Goal: Transaction & Acquisition: Purchase product/service

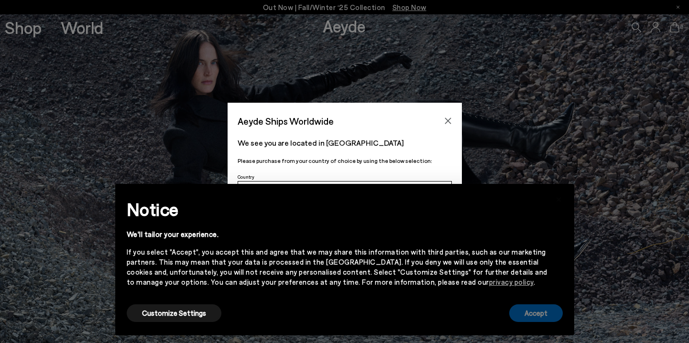
click at [545, 313] on button "Accept" at bounding box center [536, 314] width 54 height 18
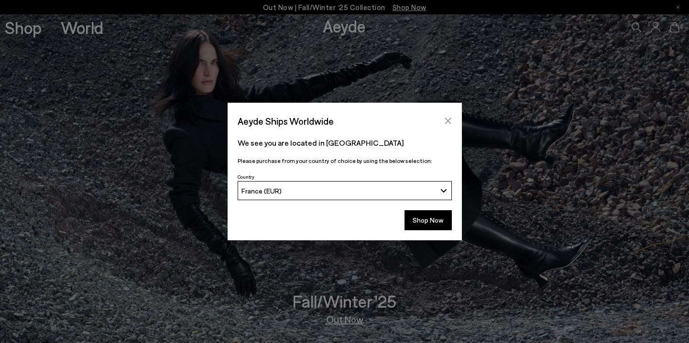
click at [451, 120] on icon "Close" at bounding box center [448, 121] width 8 height 8
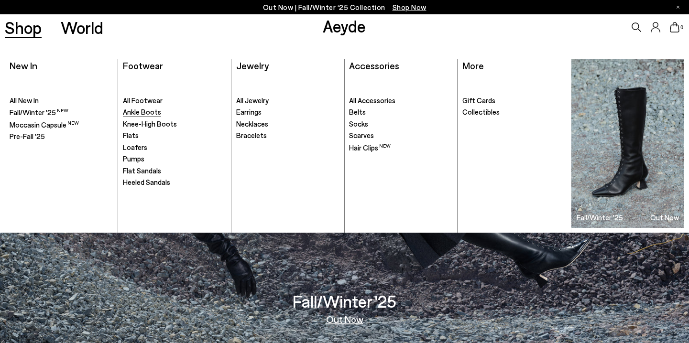
click at [144, 110] on span "Ankle Boots" at bounding box center [142, 112] width 38 height 9
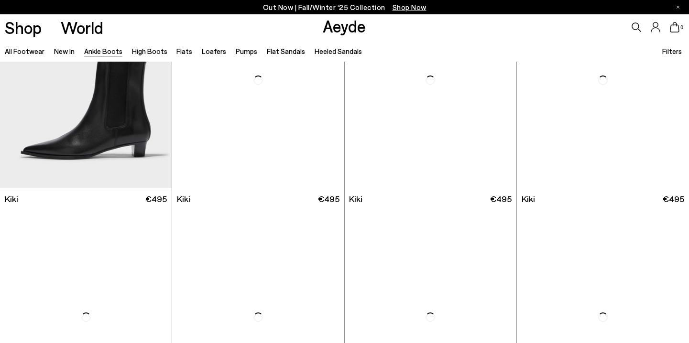
scroll to position [1336, 0]
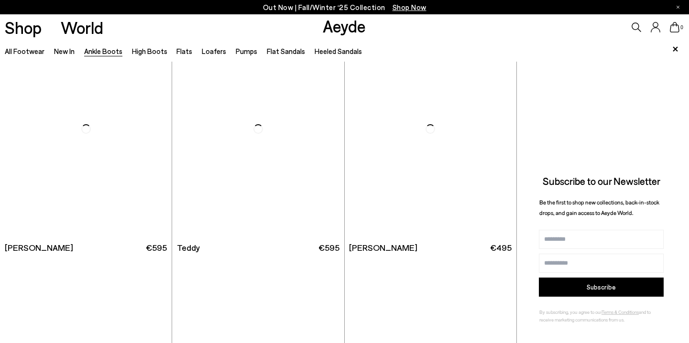
scroll to position [3136, 0]
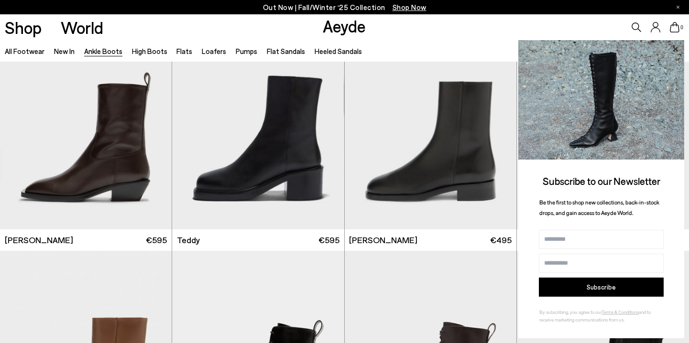
click at [676, 45] on icon at bounding box center [675, 49] width 12 height 12
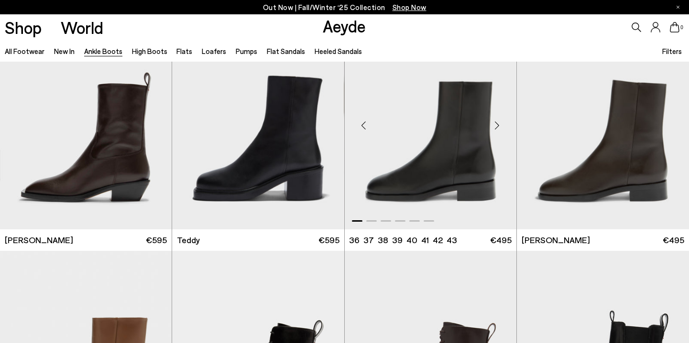
click at [498, 124] on div "Next slide" at bounding box center [497, 125] width 29 height 29
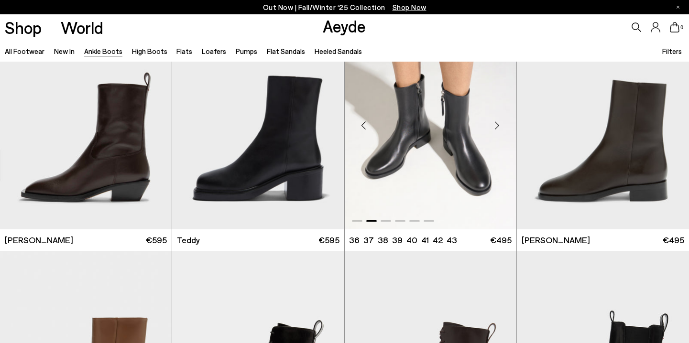
click at [498, 124] on div "Next slide" at bounding box center [497, 125] width 29 height 29
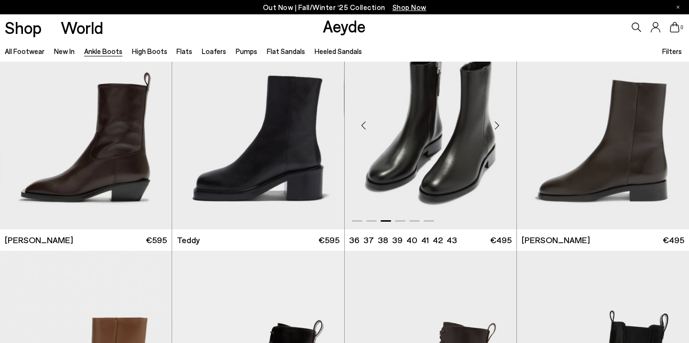
click at [498, 124] on div "Next slide" at bounding box center [497, 125] width 29 height 29
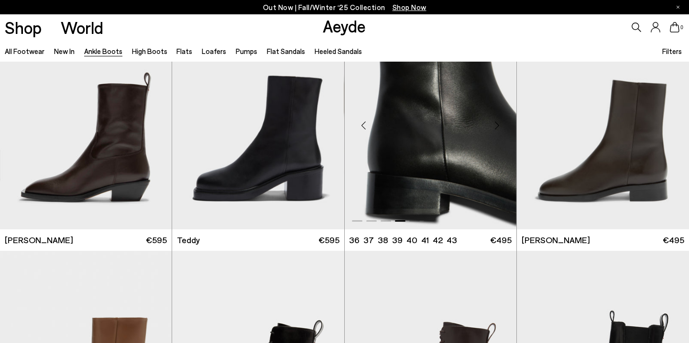
click at [498, 123] on div "Next slide" at bounding box center [497, 125] width 29 height 29
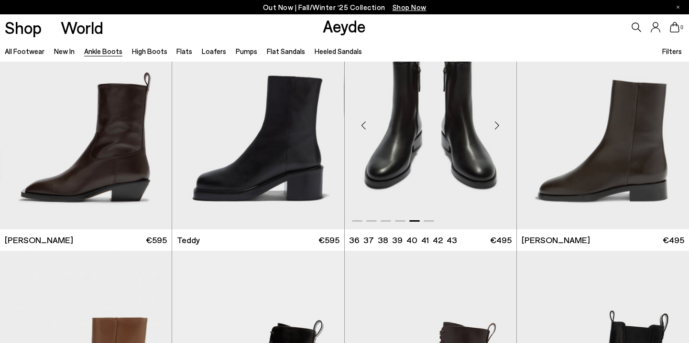
click at [498, 123] on div "Next slide" at bounding box center [497, 125] width 29 height 29
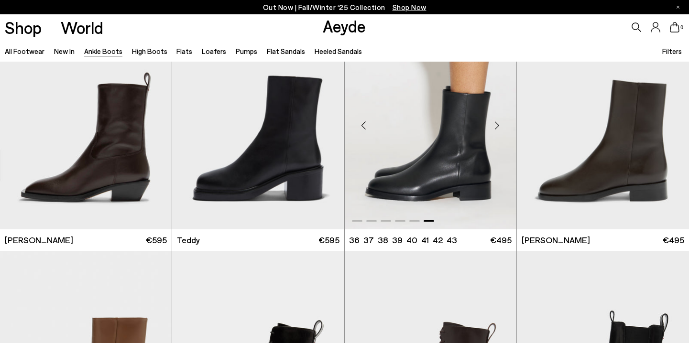
click at [498, 123] on div "Next slide" at bounding box center [497, 125] width 29 height 29
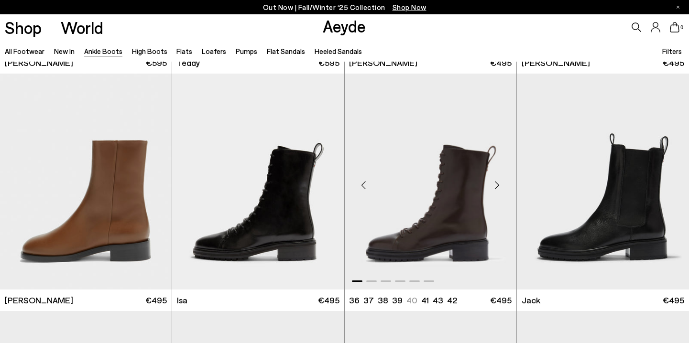
scroll to position [3314, 0]
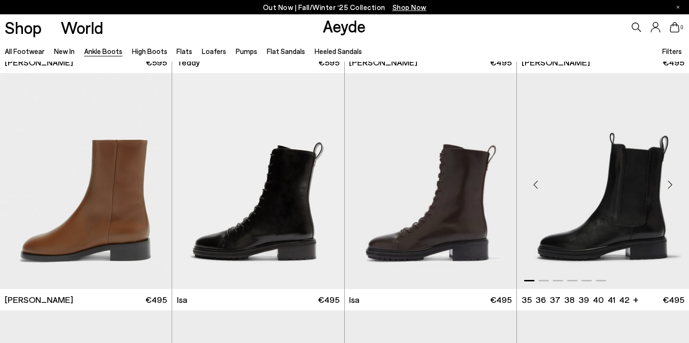
click at [668, 183] on div "Next slide" at bounding box center [670, 185] width 29 height 29
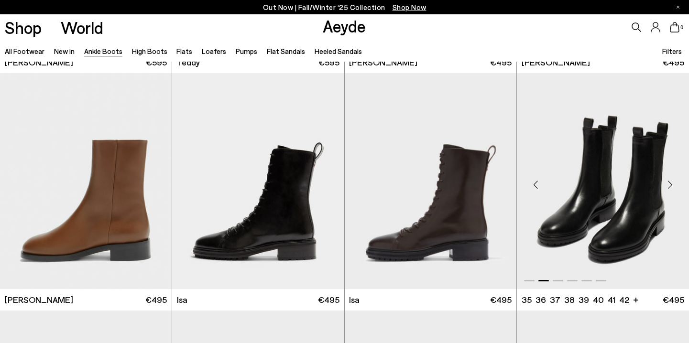
click at [668, 183] on div "Next slide" at bounding box center [670, 185] width 29 height 29
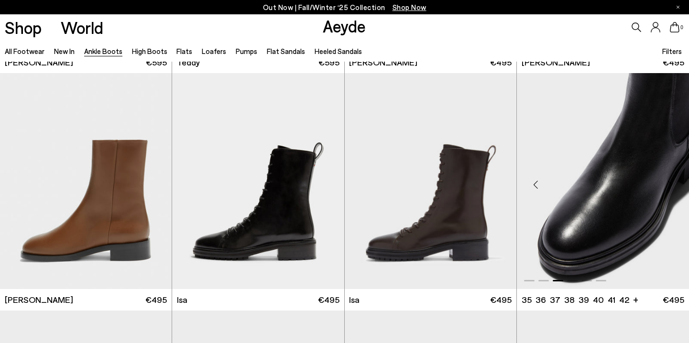
click at [668, 183] on div "Next slide" at bounding box center [670, 185] width 29 height 29
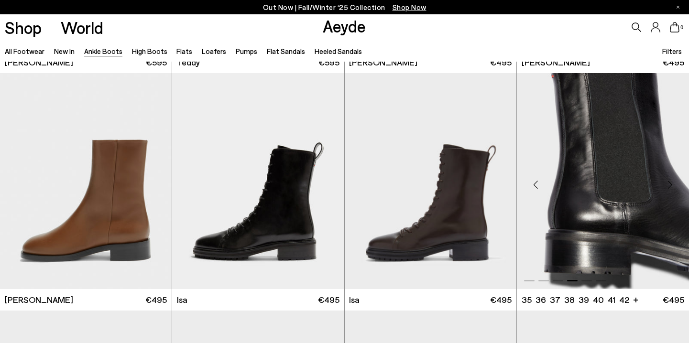
click at [668, 183] on div "Next slide" at bounding box center [670, 185] width 29 height 29
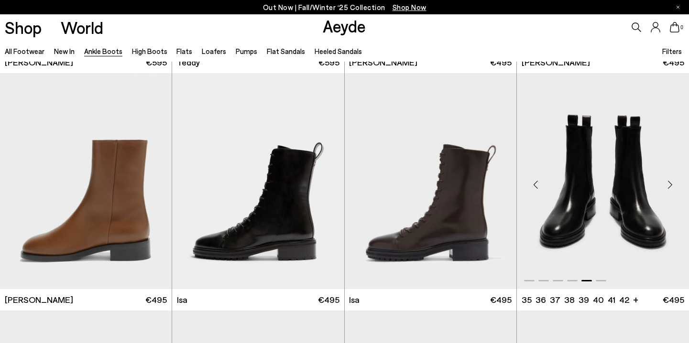
click at [668, 183] on div "Next slide" at bounding box center [670, 185] width 29 height 29
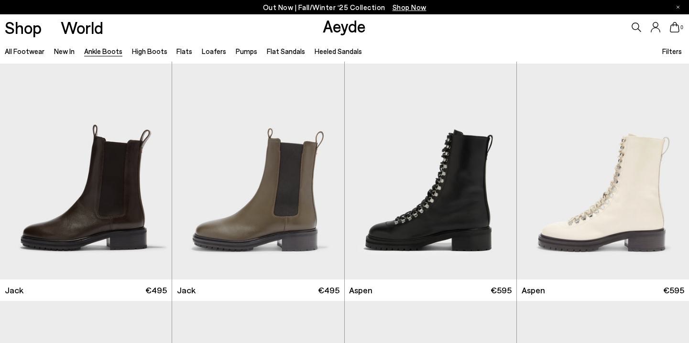
scroll to position [3569, 0]
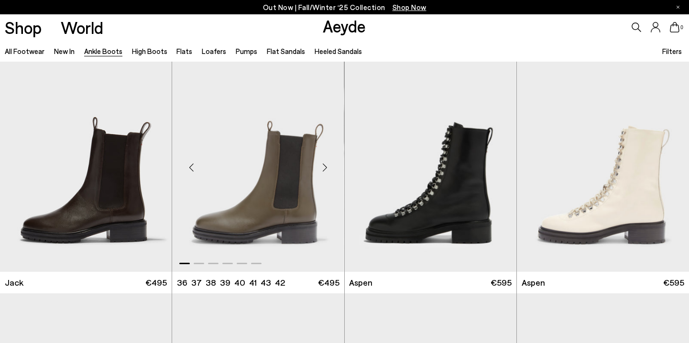
click at [323, 168] on div "Next slide" at bounding box center [325, 168] width 29 height 29
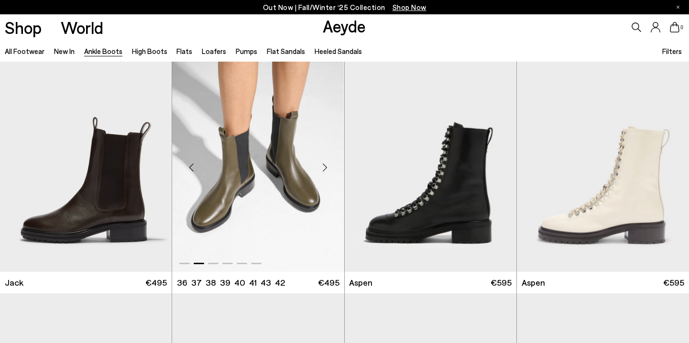
click at [323, 168] on div "Next slide" at bounding box center [325, 168] width 29 height 29
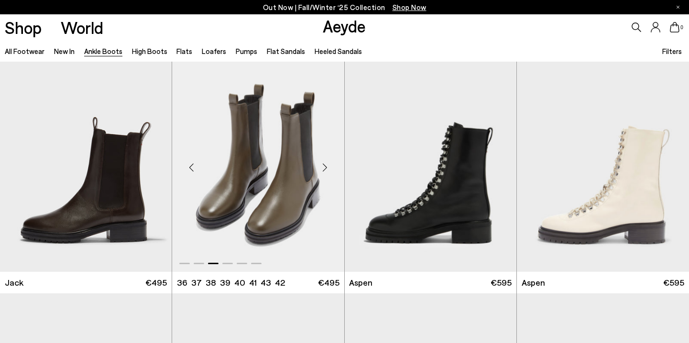
click at [323, 168] on div "Next slide" at bounding box center [325, 168] width 29 height 29
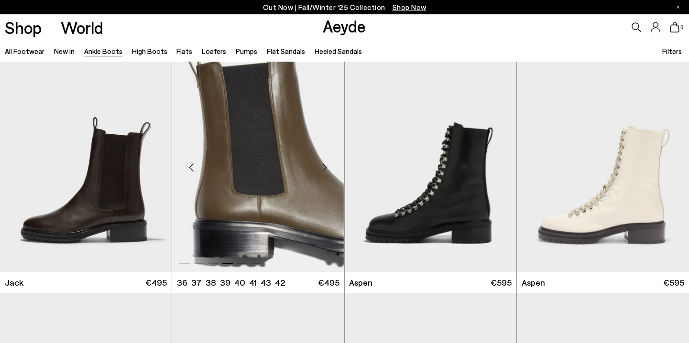
click at [292, 196] on img "4 / 6" at bounding box center [258, 164] width 172 height 216
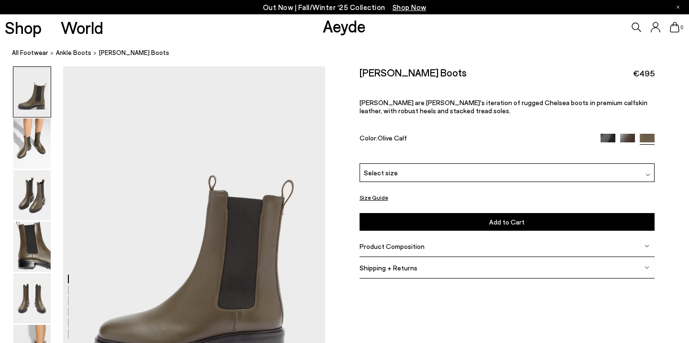
click at [627, 134] on img at bounding box center [627, 141] width 15 height 15
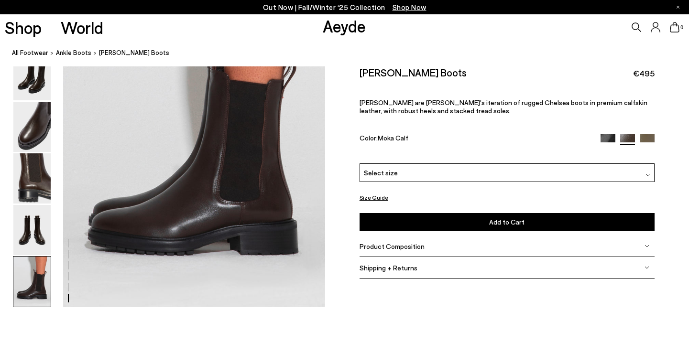
scroll to position [1858, 0]
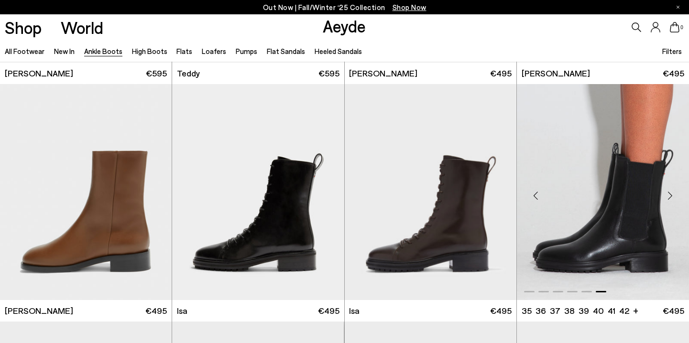
scroll to position [3303, 0]
click at [596, 201] on img "6 / 6" at bounding box center [603, 192] width 172 height 216
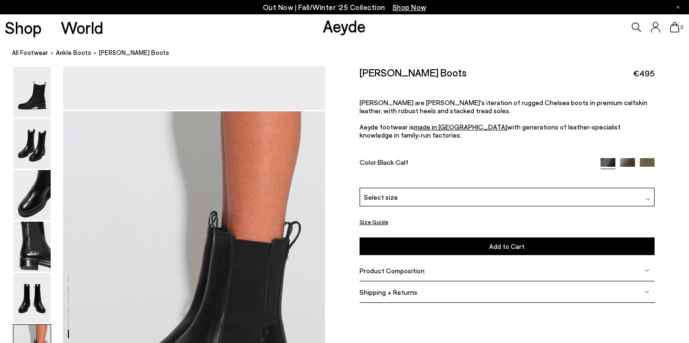
scroll to position [1708, 0]
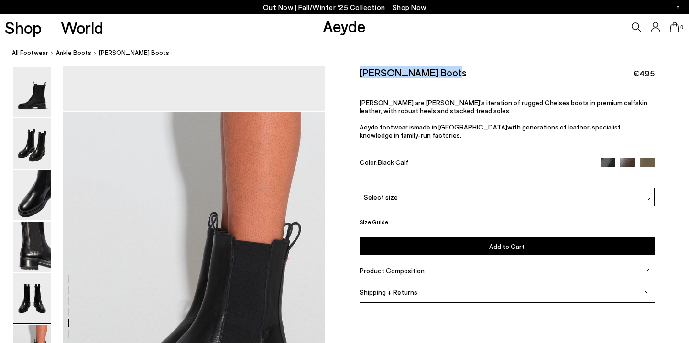
drag, startPoint x: 446, startPoint y: 71, endPoint x: 359, endPoint y: 71, distance: 87.0
click at [359, 71] on div "Size Guide Shoes Belt Our shoes come in European sizing. The easiest way to mea…" at bounding box center [507, 189] width 364 height 247
copy h2 "[PERSON_NAME] Boots"
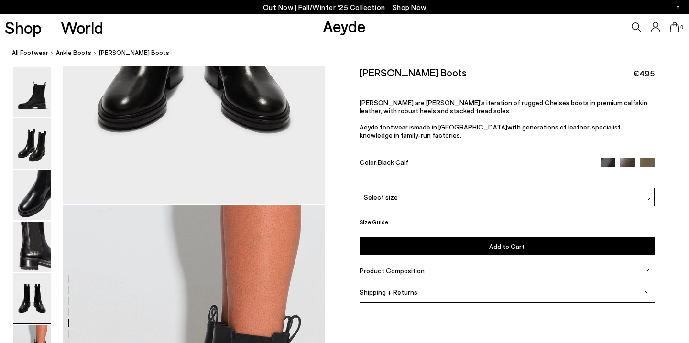
scroll to position [1610, 0]
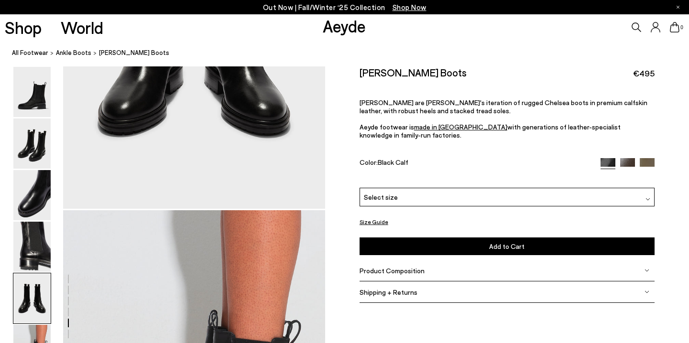
click at [482, 190] on div "Select size" at bounding box center [507, 197] width 295 height 19
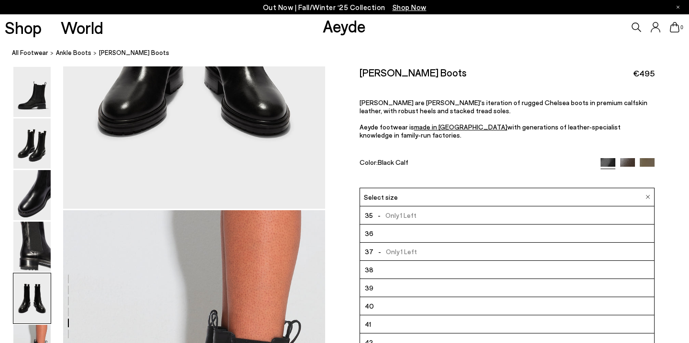
click at [415, 262] on li "38" at bounding box center [507, 270] width 294 height 18
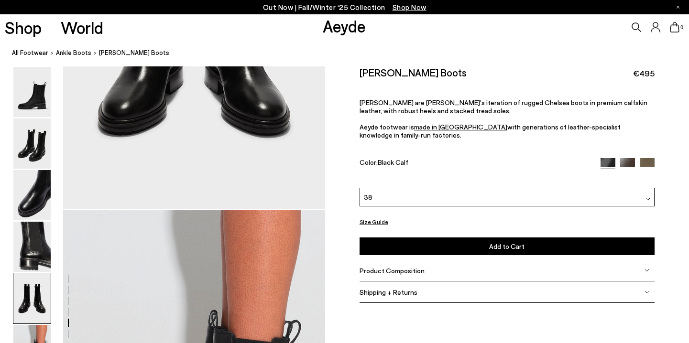
click at [498, 242] on span "Add to Cart" at bounding box center [506, 246] width 35 height 8
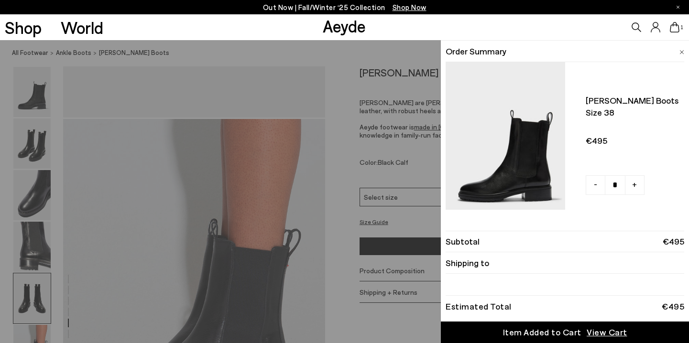
scroll to position [1707, 0]
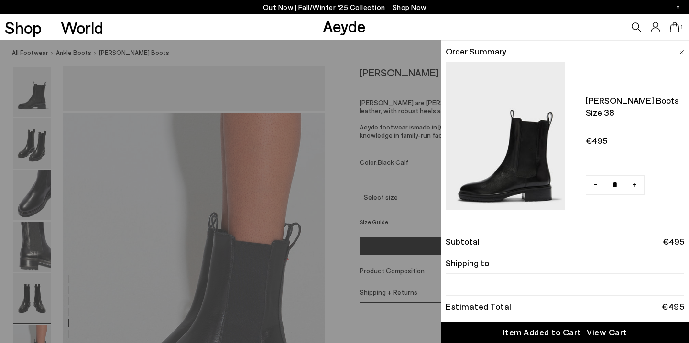
click at [536, 330] on div "Item Added to Cart" at bounding box center [542, 333] width 78 height 12
